Goal: Communication & Community: Share content

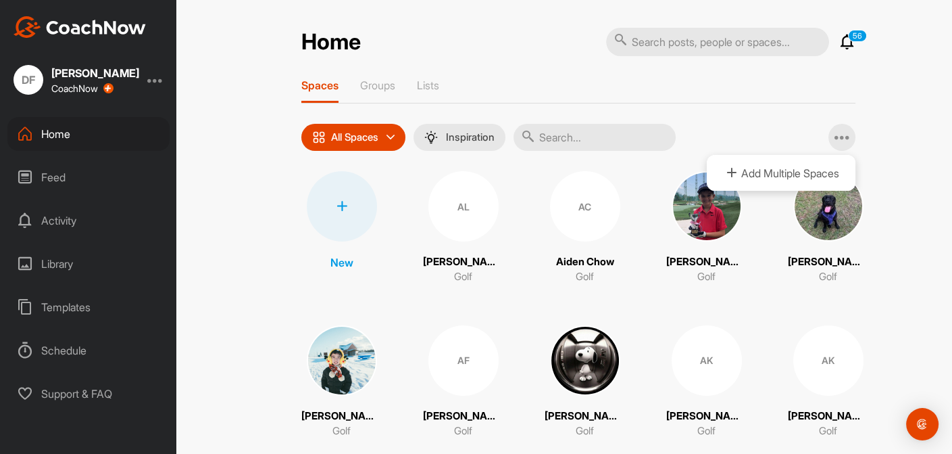
click at [899, 312] on div "Home 56 Notifications Invitations This Month [PERSON_NAME] posted a video : " P…" at bounding box center [578, 227] width 748 height 454
click at [387, 135] on icon at bounding box center [391, 137] width 8 height 8
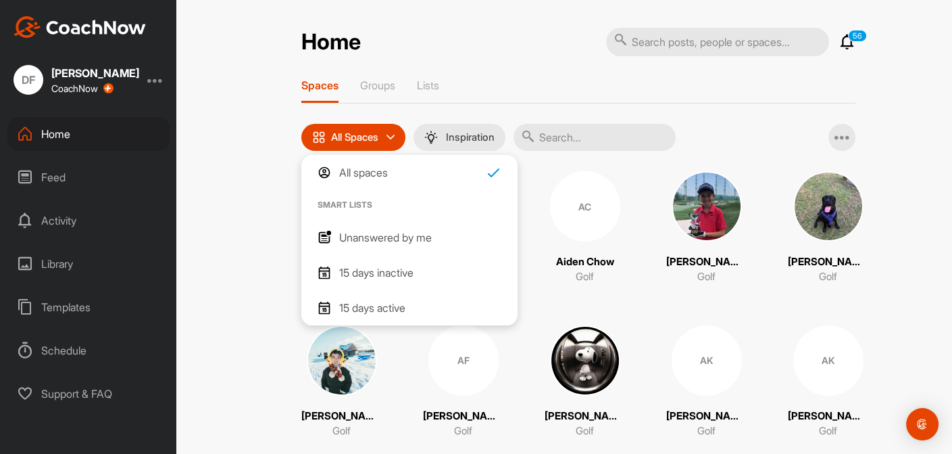
click at [384, 135] on div "All Spaces" at bounding box center [353, 137] width 104 height 27
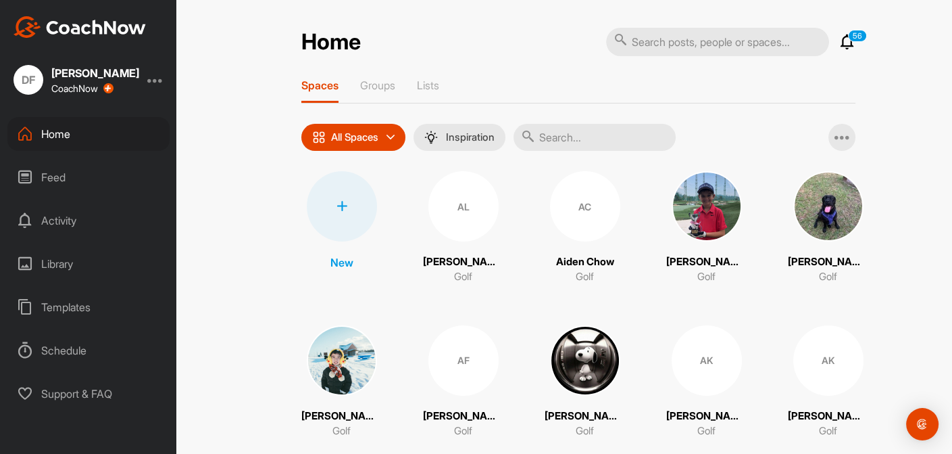
click at [337, 208] on icon at bounding box center [342, 206] width 11 height 11
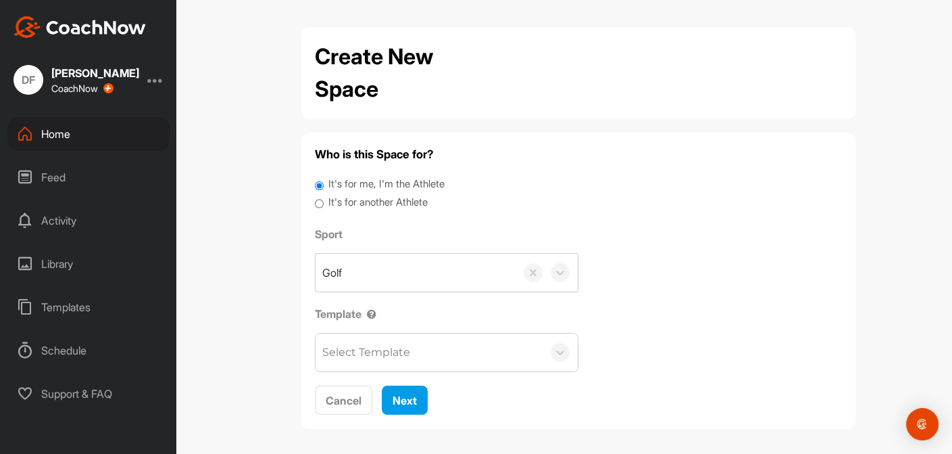
click at [315, 204] on input "It's for another Athlete" at bounding box center [319, 204] width 9 height 18
radio input "true"
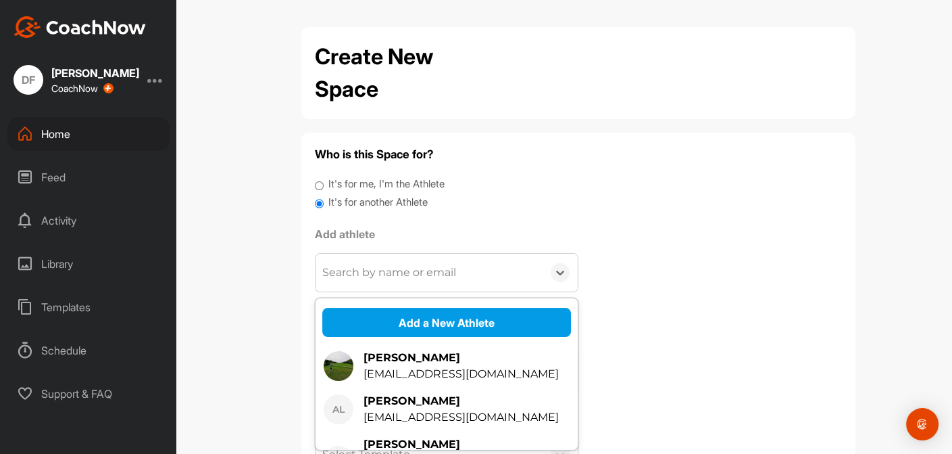
click at [408, 278] on div "Search by name or email" at bounding box center [389, 272] width 134 height 16
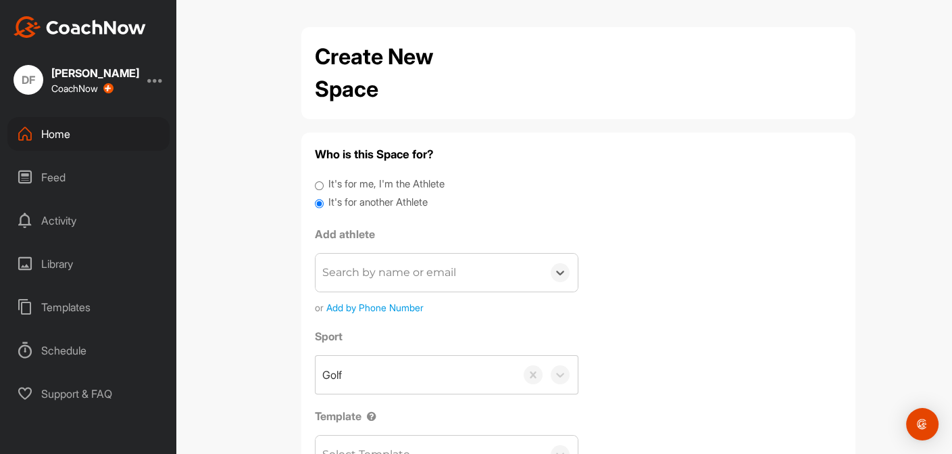
click at [384, 270] on div "Search by name or email" at bounding box center [389, 272] width 134 height 16
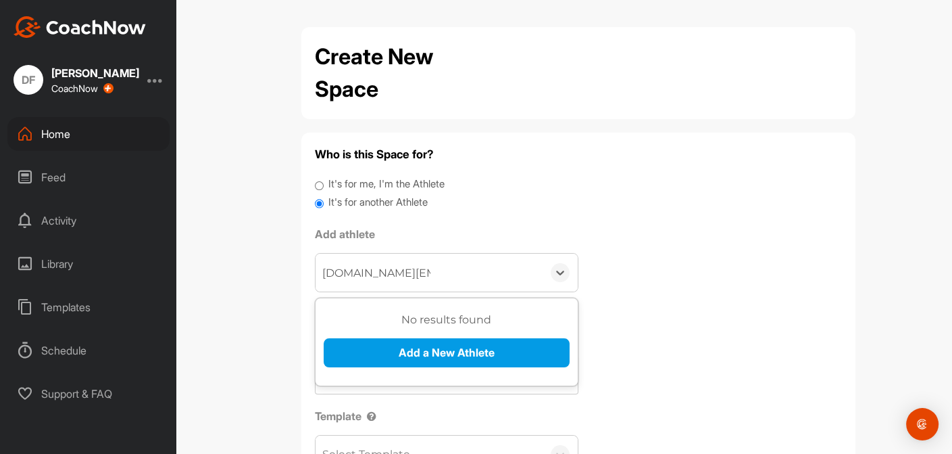
type input "[DOMAIN_NAME][EMAIL_ADDRESS][DOMAIN_NAME]"
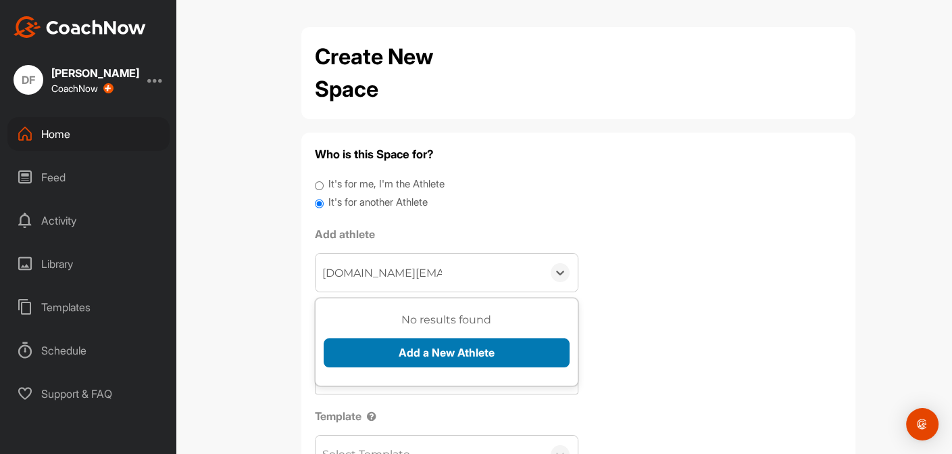
click at [427, 351] on button "Add a New Athlete" at bounding box center [447, 352] width 246 height 29
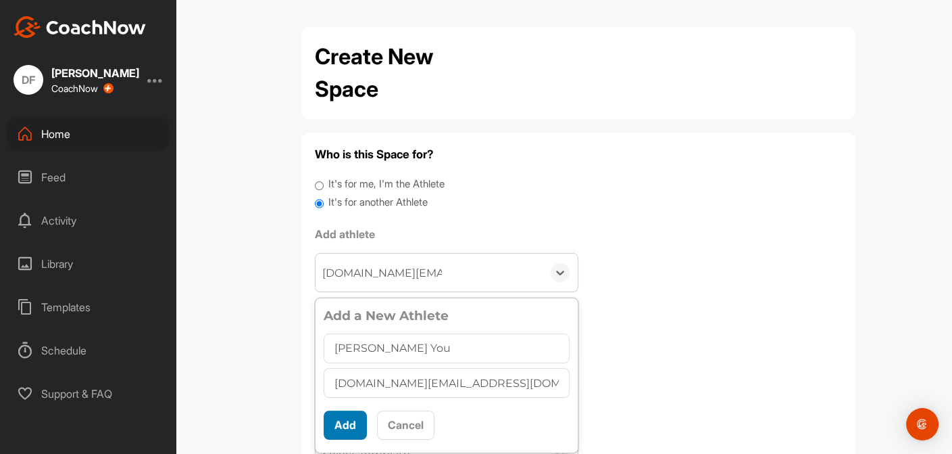
type input "[PERSON_NAME] You"
click at [343, 418] on button "Add" at bounding box center [345, 424] width 43 height 29
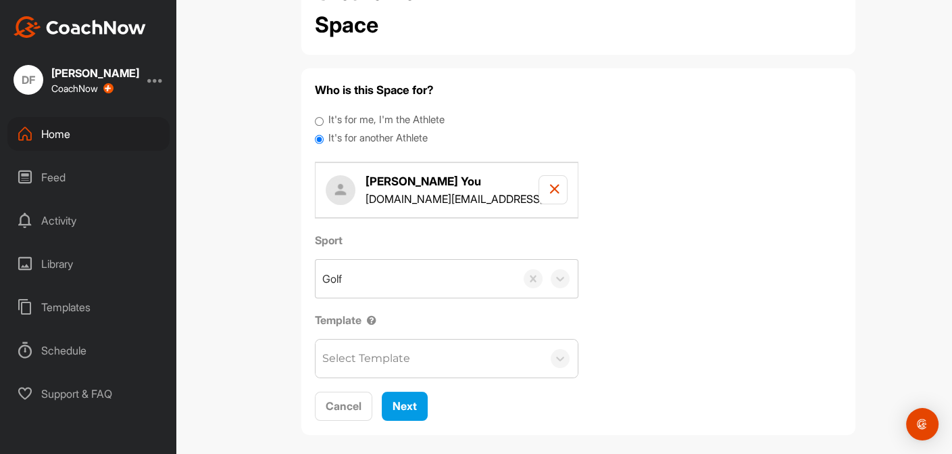
scroll to position [74, 0]
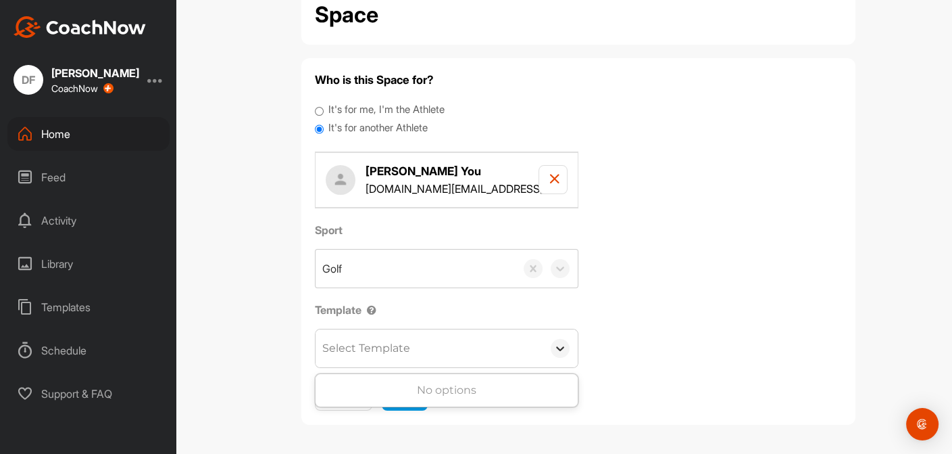
click at [560, 344] on icon at bounding box center [561, 348] width 14 height 14
click at [560, 343] on icon at bounding box center [561, 348] width 14 height 14
click at [393, 395] on span "Next" at bounding box center [405, 396] width 24 height 14
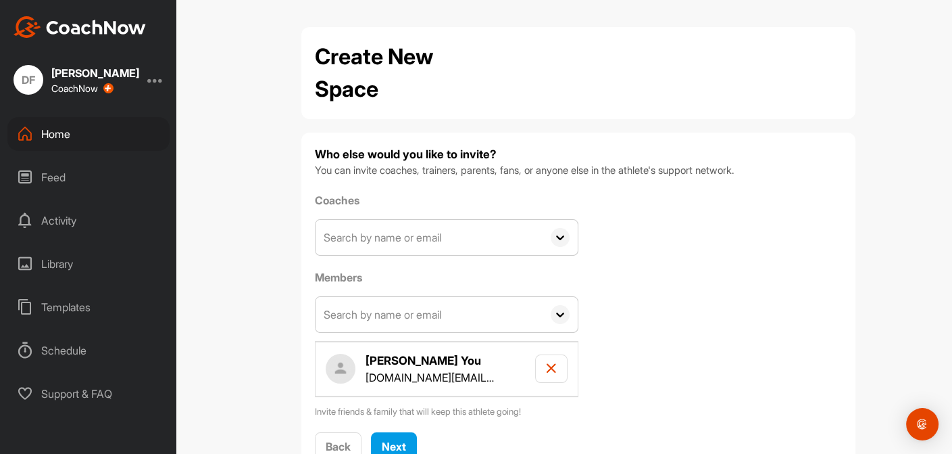
click at [555, 242] on icon at bounding box center [560, 237] width 19 height 19
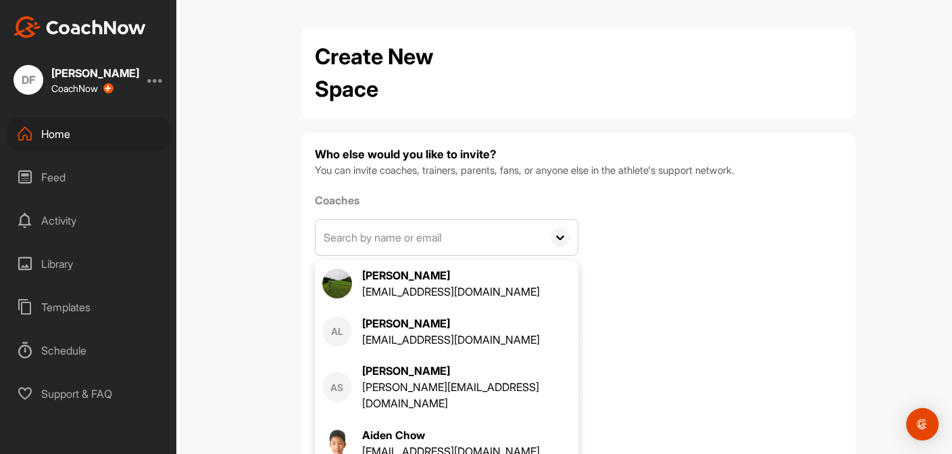
click at [392, 240] on input "text" at bounding box center [429, 237] width 227 height 35
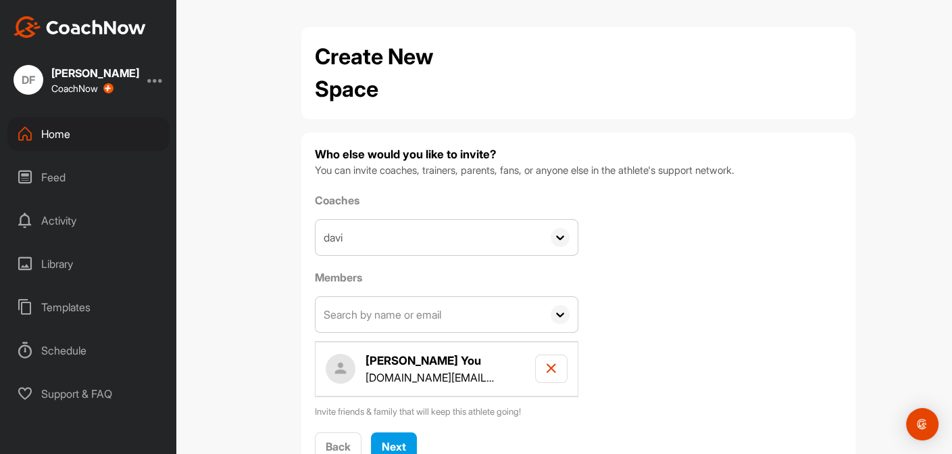
type input "davi"
click at [543, 241] on span at bounding box center [560, 237] width 35 height 35
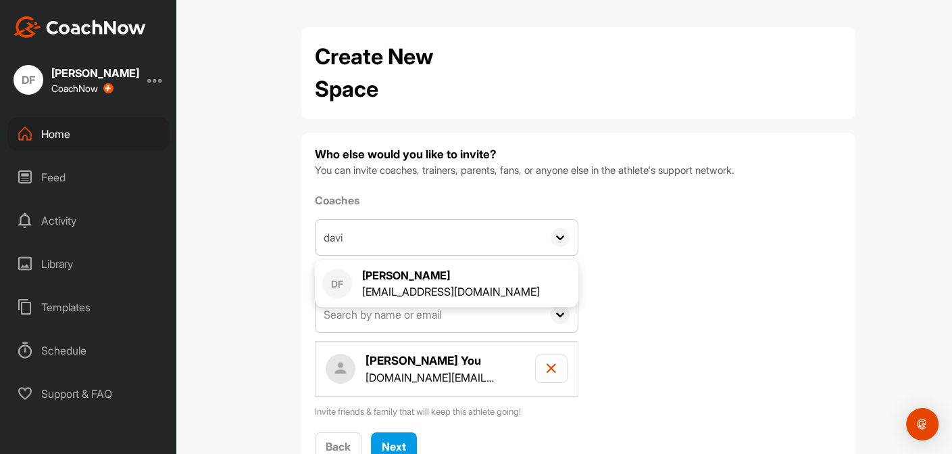
click at [554, 239] on icon at bounding box center [560, 237] width 19 height 19
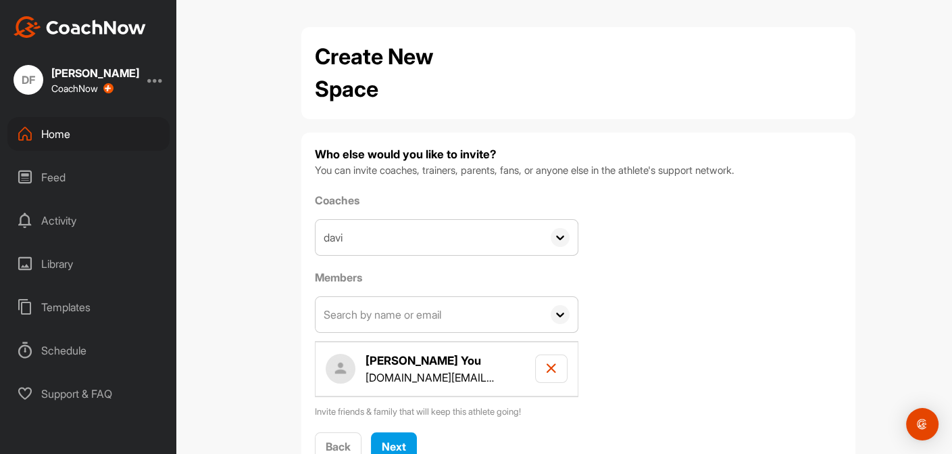
click at [554, 239] on icon at bounding box center [560, 237] width 19 height 19
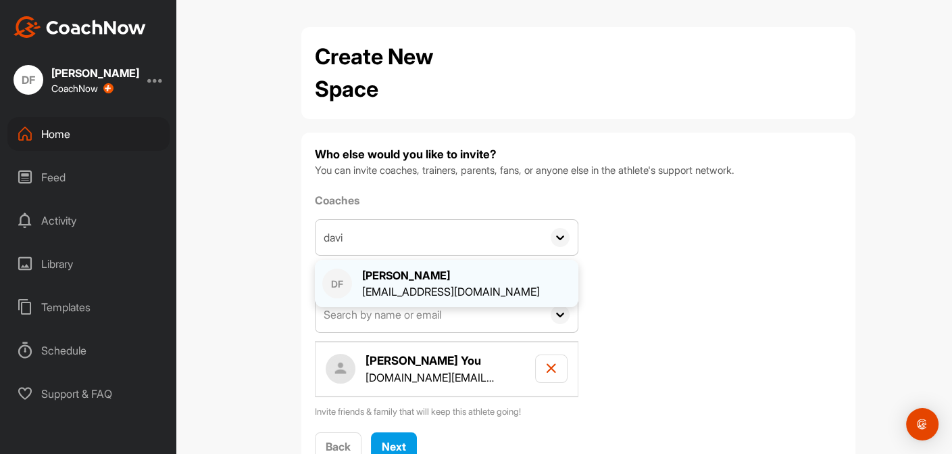
click at [398, 290] on div "[EMAIL_ADDRESS][DOMAIN_NAME]" at bounding box center [451, 291] width 178 height 16
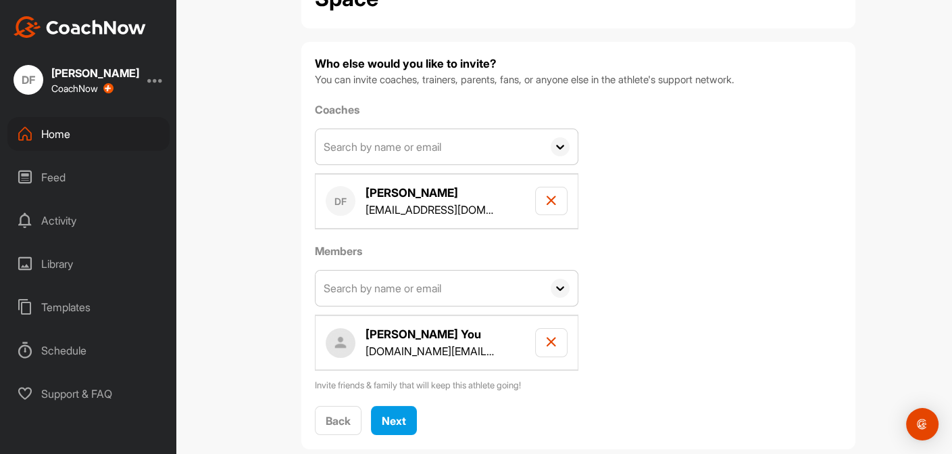
scroll to position [115, 0]
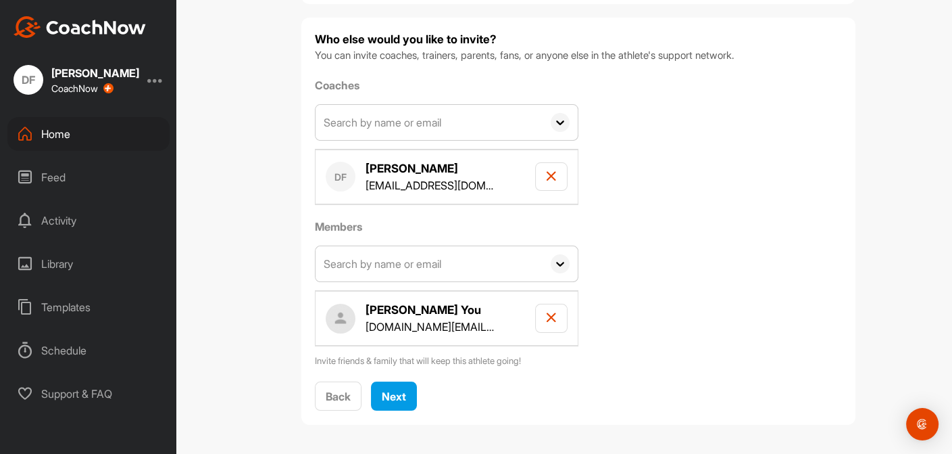
click at [555, 258] on icon at bounding box center [560, 263] width 19 height 19
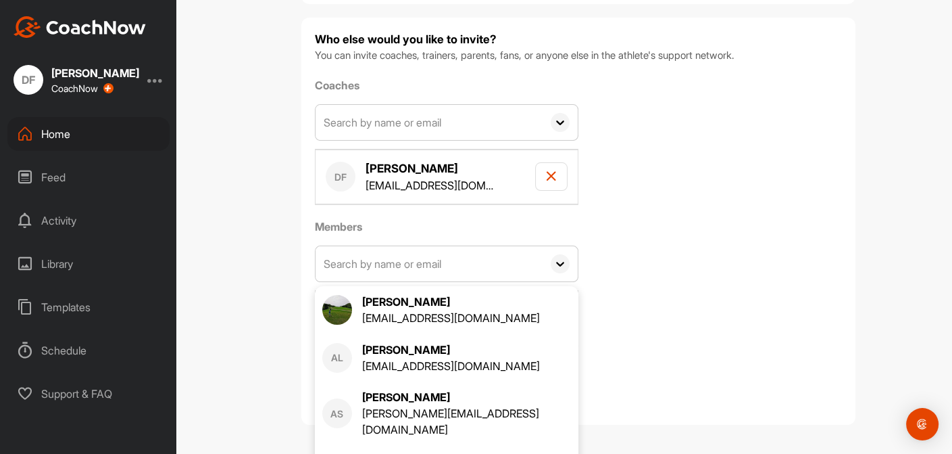
click at [555, 260] on icon at bounding box center [560, 263] width 19 height 19
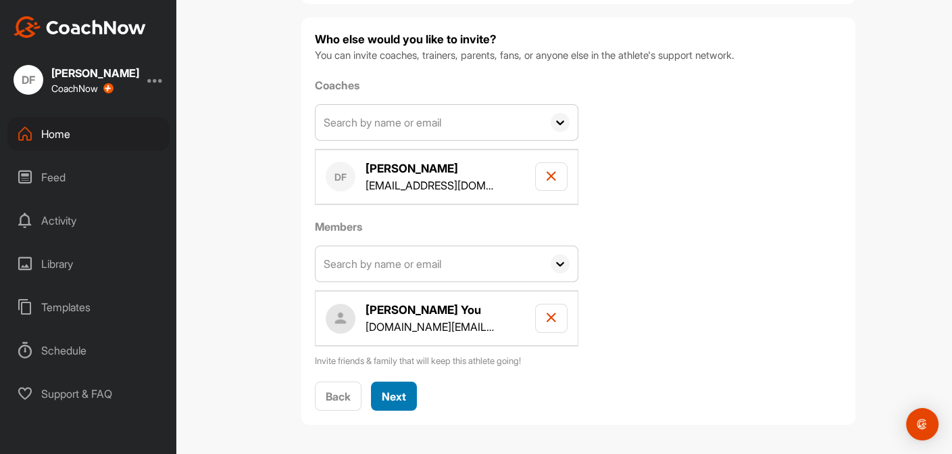
click at [384, 389] on span "Next" at bounding box center [394, 396] width 24 height 14
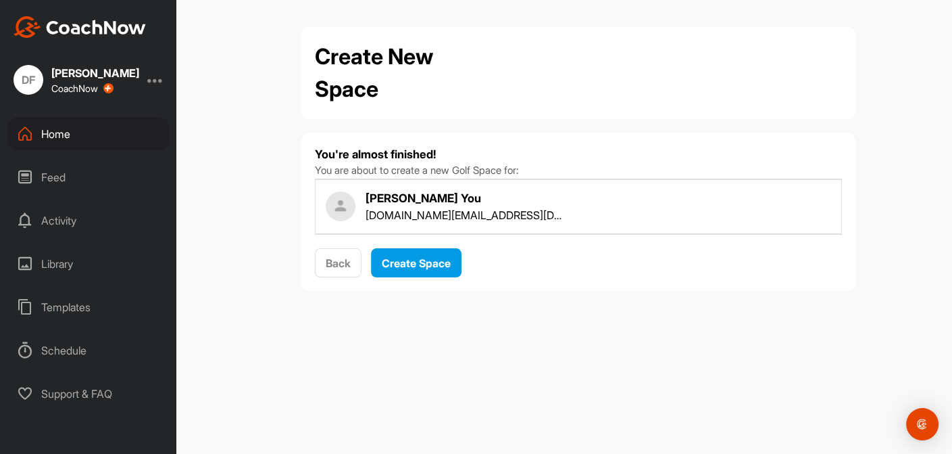
scroll to position [0, 0]
click at [406, 258] on span "Create Space" at bounding box center [416, 263] width 69 height 14
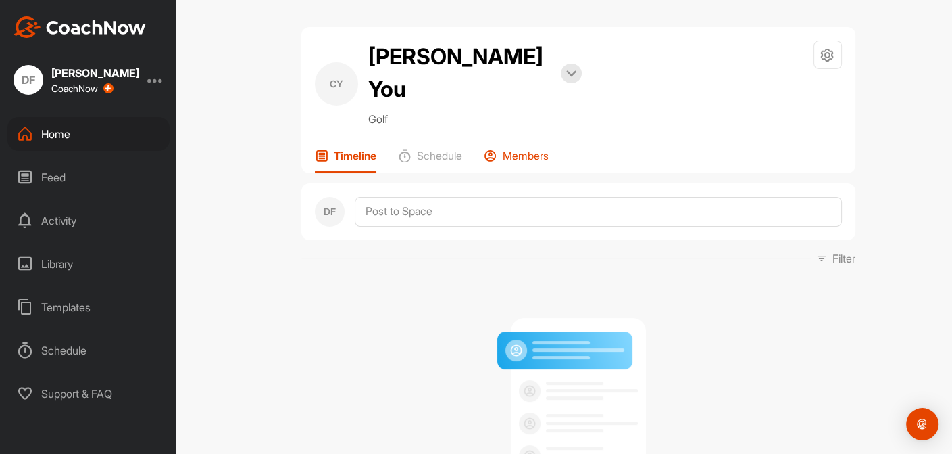
click at [514, 149] on p "Members" at bounding box center [526, 156] width 46 height 14
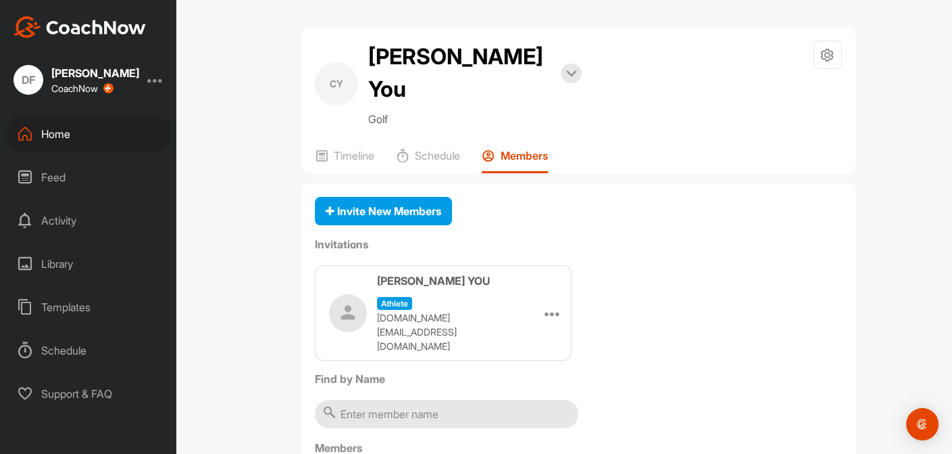
click at [205, 139] on div "[PERSON_NAME] You Bookings Golf Space Settings Your Notifications Timeline Sche…" at bounding box center [578, 227] width 748 height 454
click at [345, 149] on p "Timeline" at bounding box center [354, 156] width 41 height 14
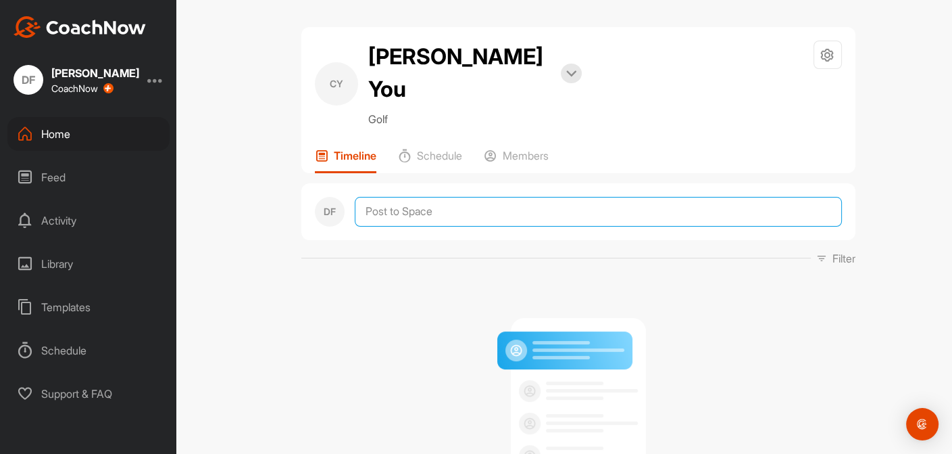
click at [456, 197] on textarea at bounding box center [598, 212] width 487 height 30
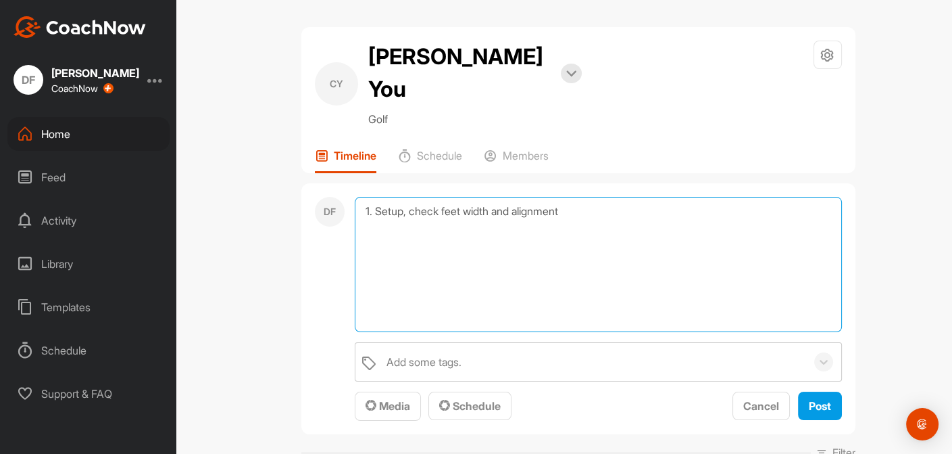
click at [532, 303] on div "1. Setup, check feet width and alignment Add some tags. Media Schedule Cancel P…" at bounding box center [598, 309] width 487 height 224
click at [601, 238] on textarea "1. Setup, check feet width and alignment" at bounding box center [598, 264] width 487 height 135
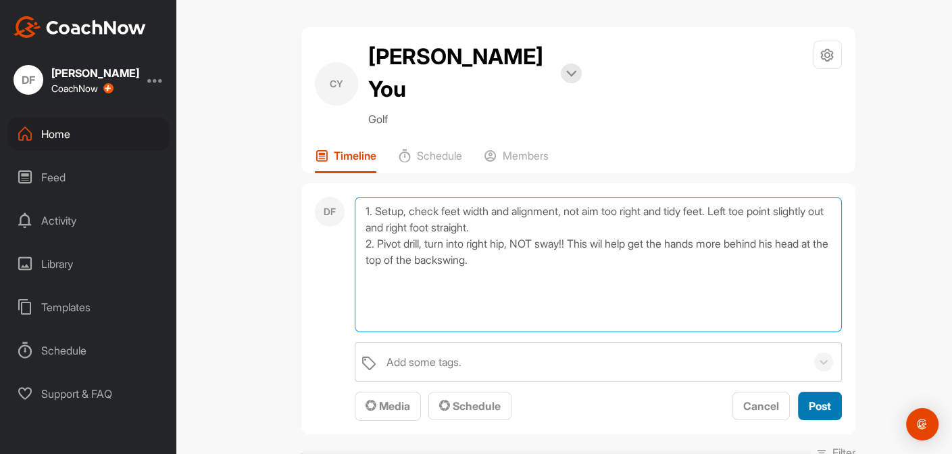
type textarea "1. Setup, check feet width and alignment, not aim too right and tidy feet. Left…"
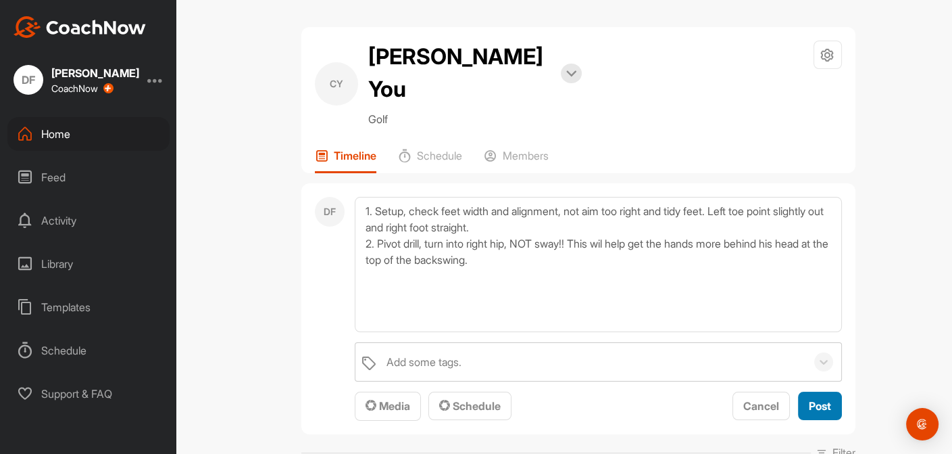
click at [822, 399] on span "Post" at bounding box center [820, 406] width 22 height 14
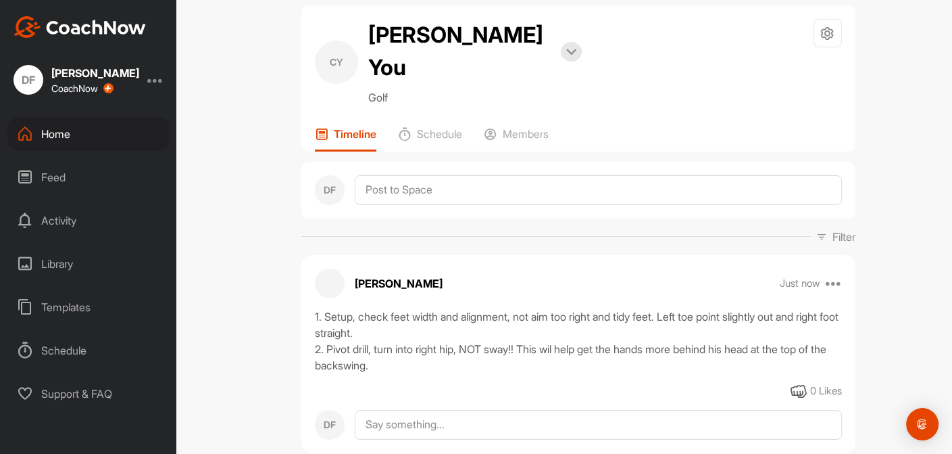
scroll to position [28, 0]
